Goal: Transaction & Acquisition: Book appointment/travel/reservation

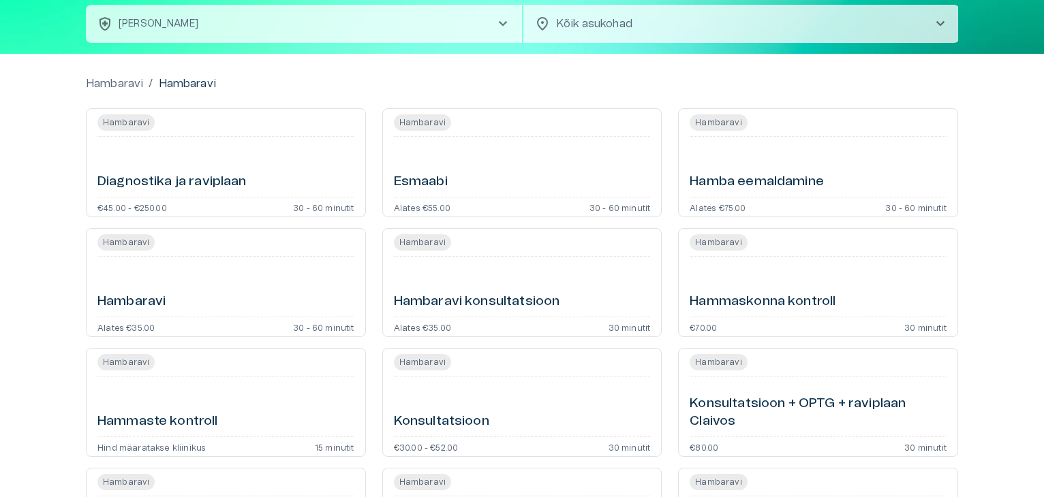
scroll to position [136, 0]
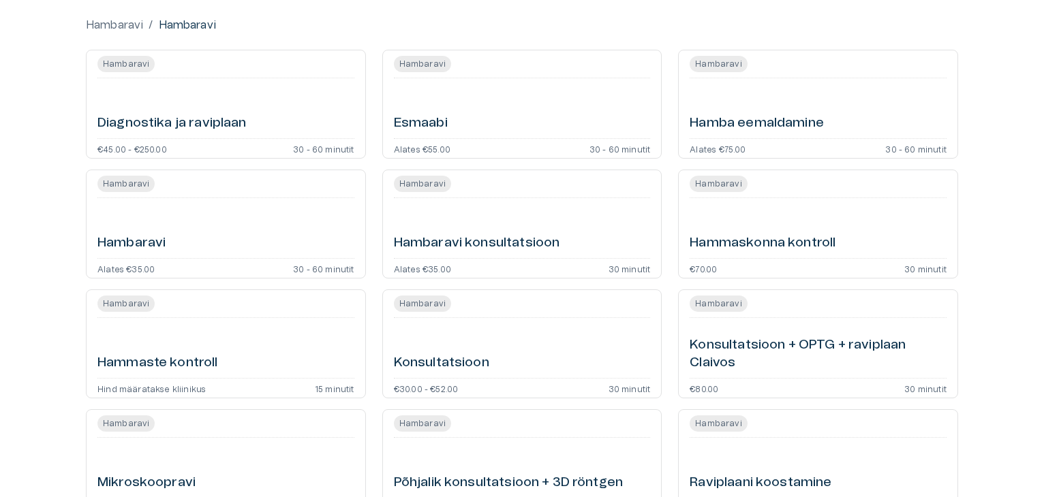
click at [743, 123] on h6 "Hamba eemaldamine" at bounding box center [757, 123] width 134 height 18
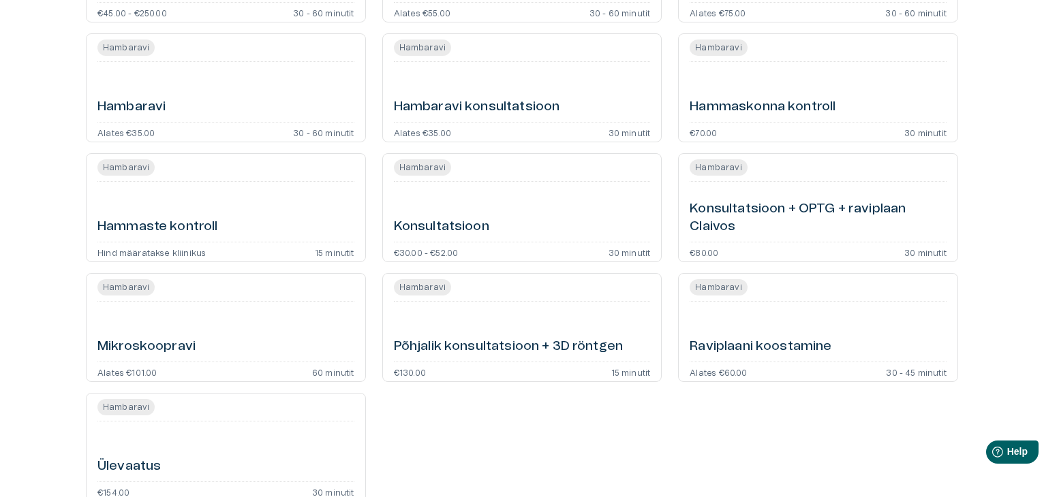
scroll to position [68, 0]
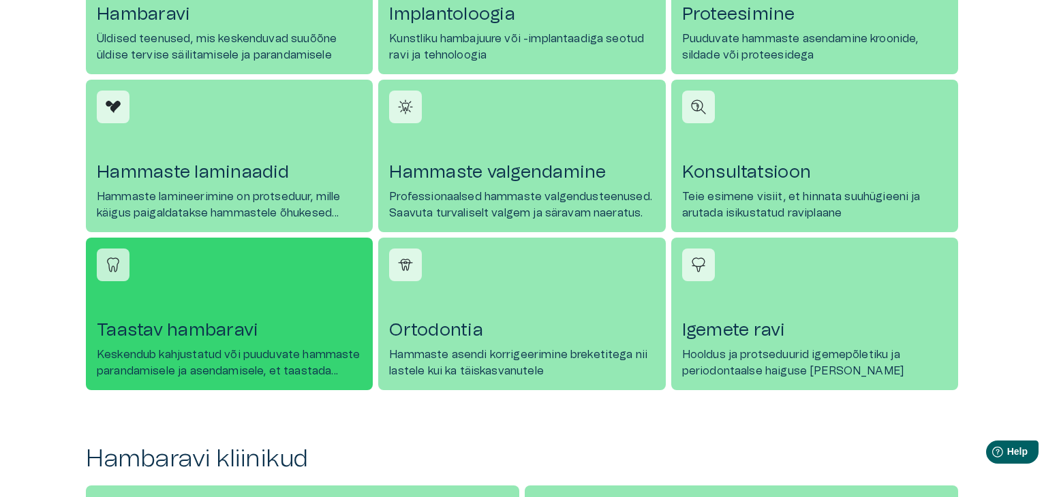
scroll to position [886, 0]
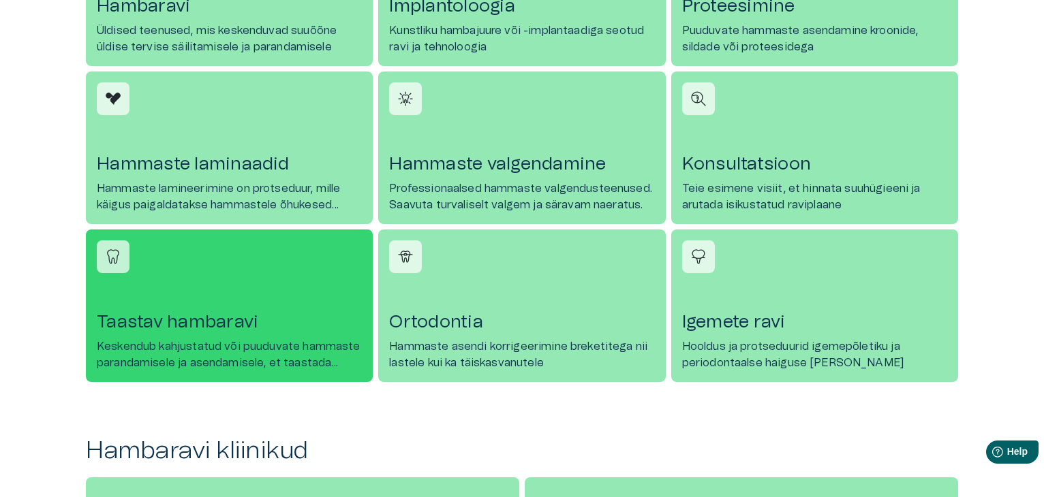
click at [164, 350] on p "Keskendub kahjustatud või puuduvate hammaste parandamisele ja asendamisele, et …" at bounding box center [229, 355] width 265 height 33
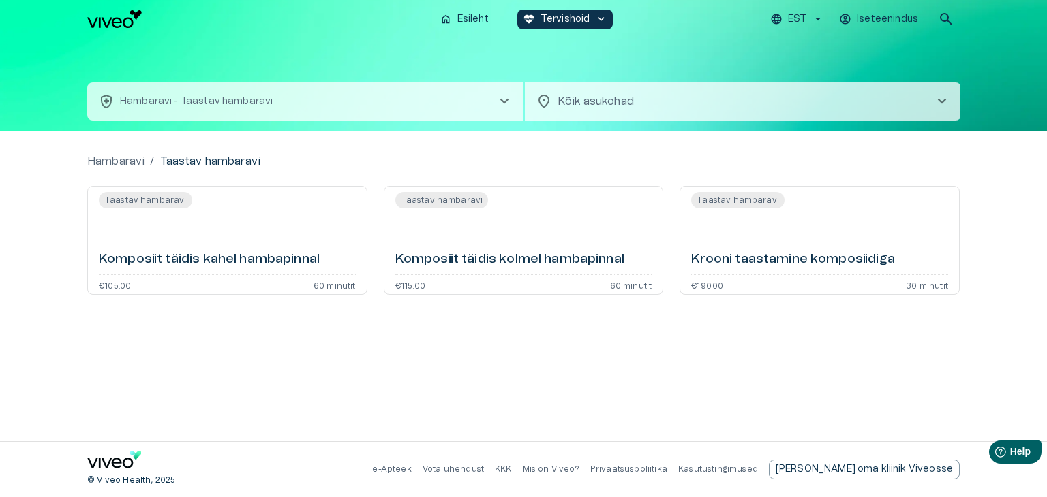
click at [748, 264] on h6 "Krooni taastamine komposiidiga" at bounding box center [793, 260] width 204 height 18
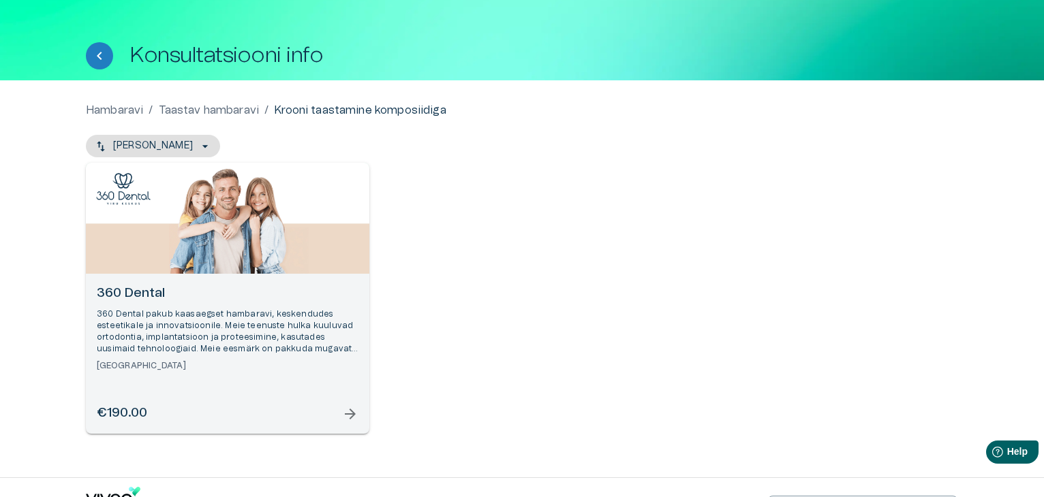
scroll to position [76, 0]
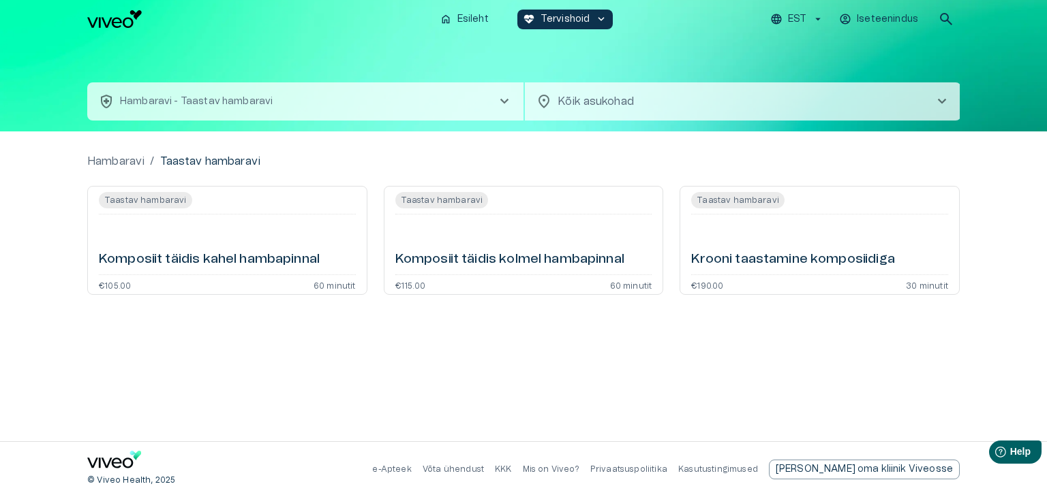
click at [142, 256] on h6 "Komposiit täidis kahel hambapinnal" at bounding box center [209, 260] width 221 height 18
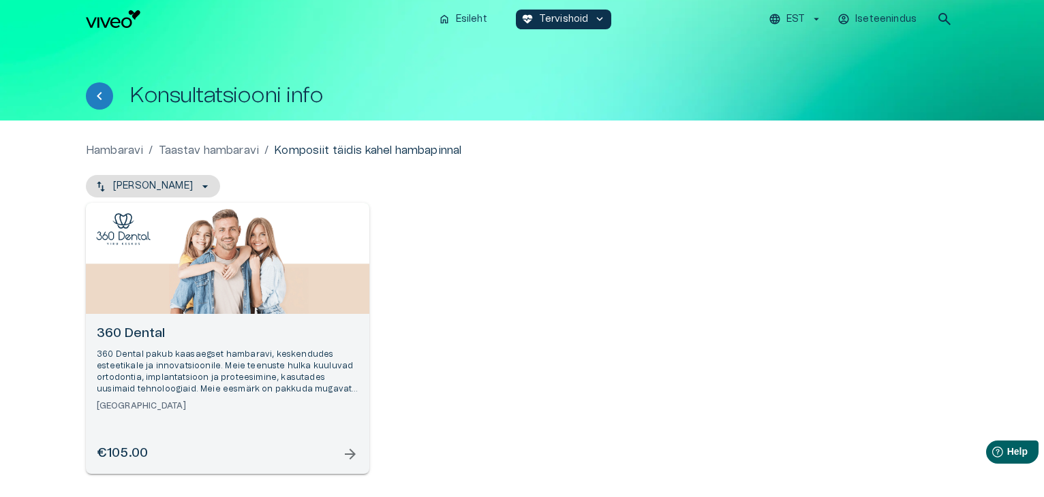
scroll to position [76, 0]
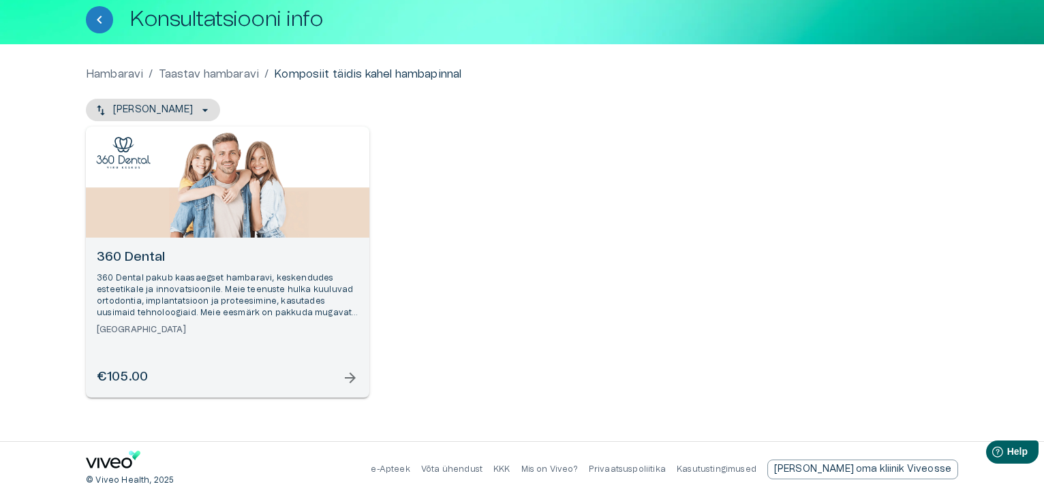
click at [347, 379] on span "arrow_forward" at bounding box center [350, 378] width 16 height 16
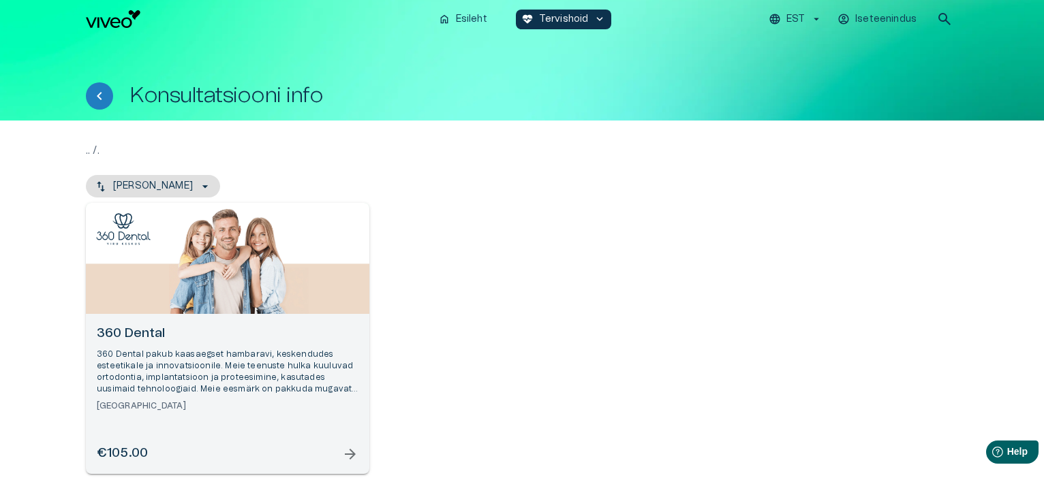
scroll to position [76, 0]
